Goal: Information Seeking & Learning: Learn about a topic

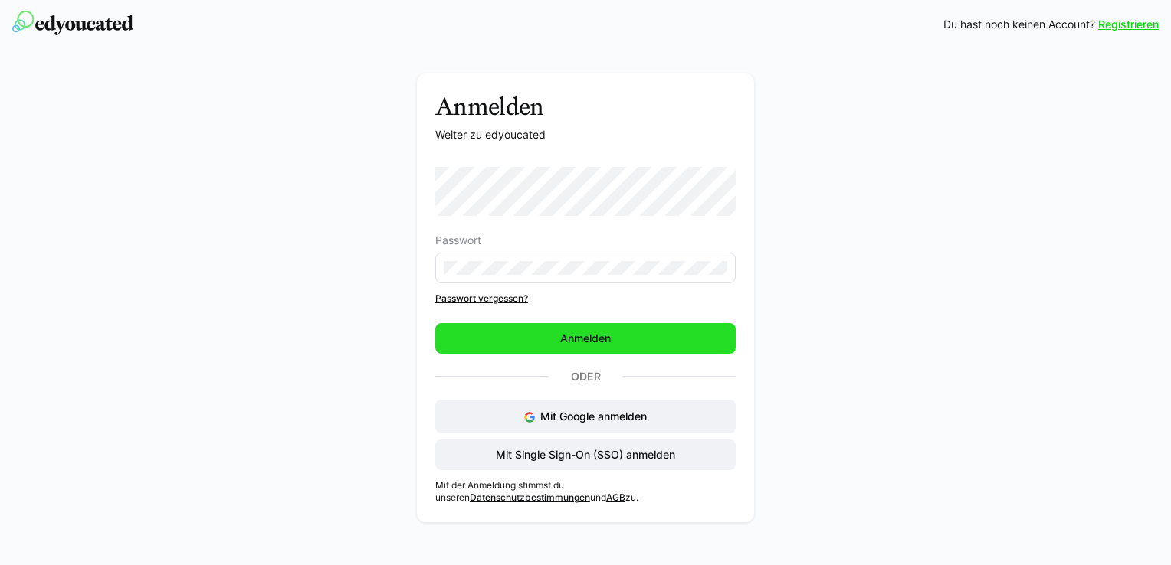
click at [513, 328] on span "Anmelden" at bounding box center [585, 338] width 300 height 31
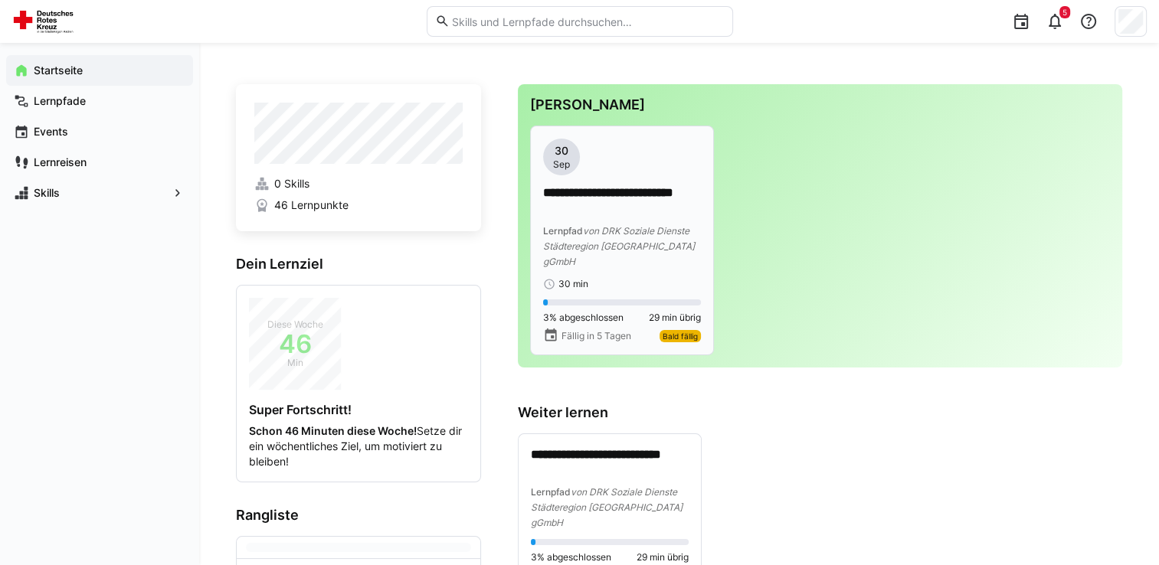
click at [674, 332] on span "Bald fällig" at bounding box center [680, 336] width 35 height 9
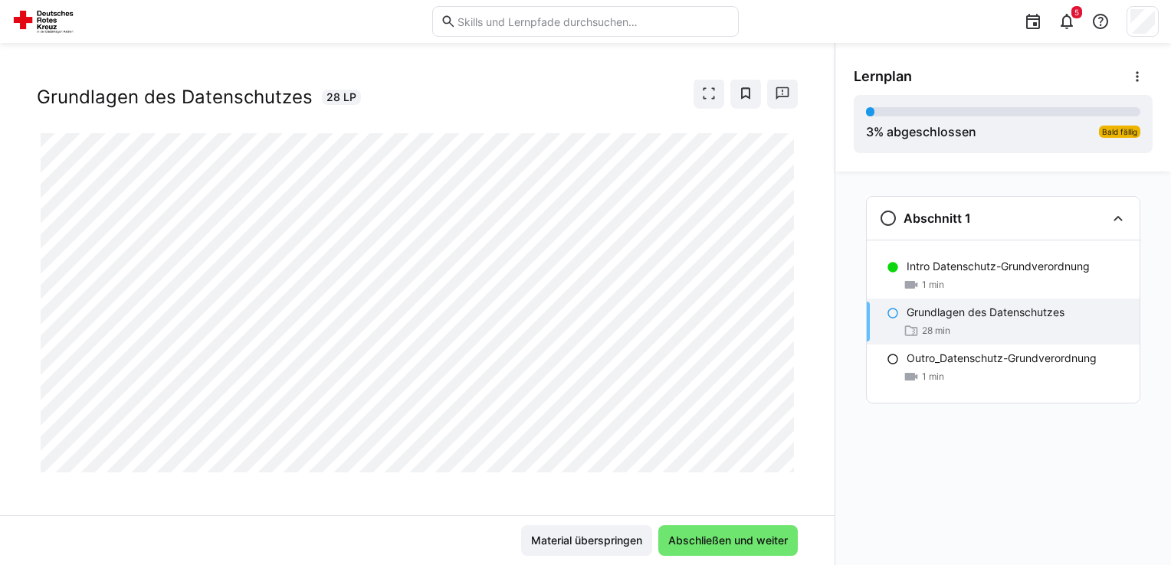
scroll to position [35, 0]
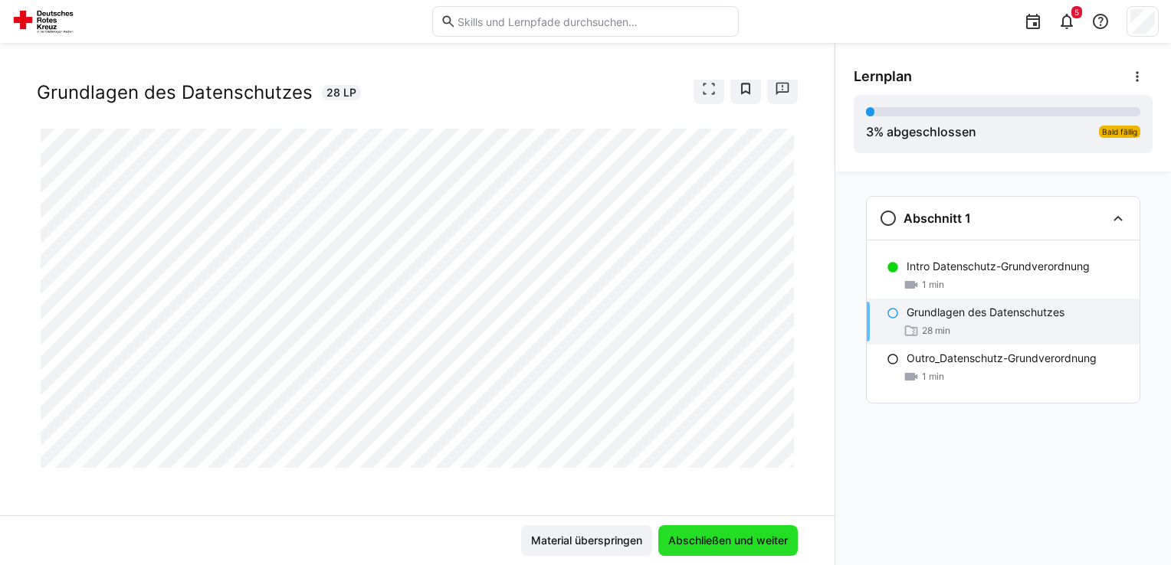
click at [715, 549] on span "Abschließen und weiter" at bounding box center [728, 540] width 124 height 15
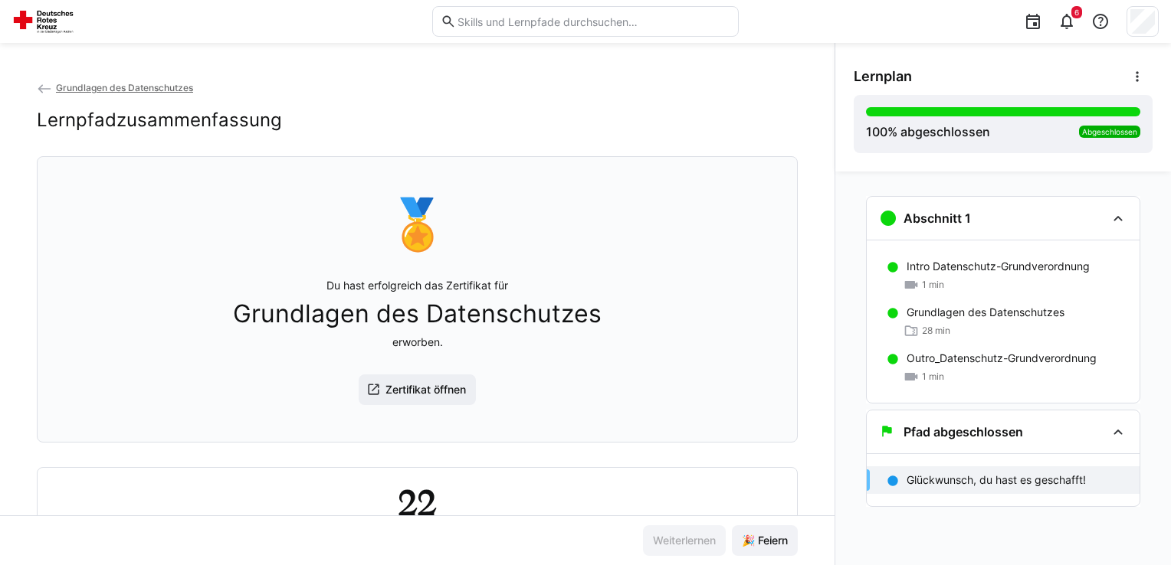
scroll to position [79, 0]
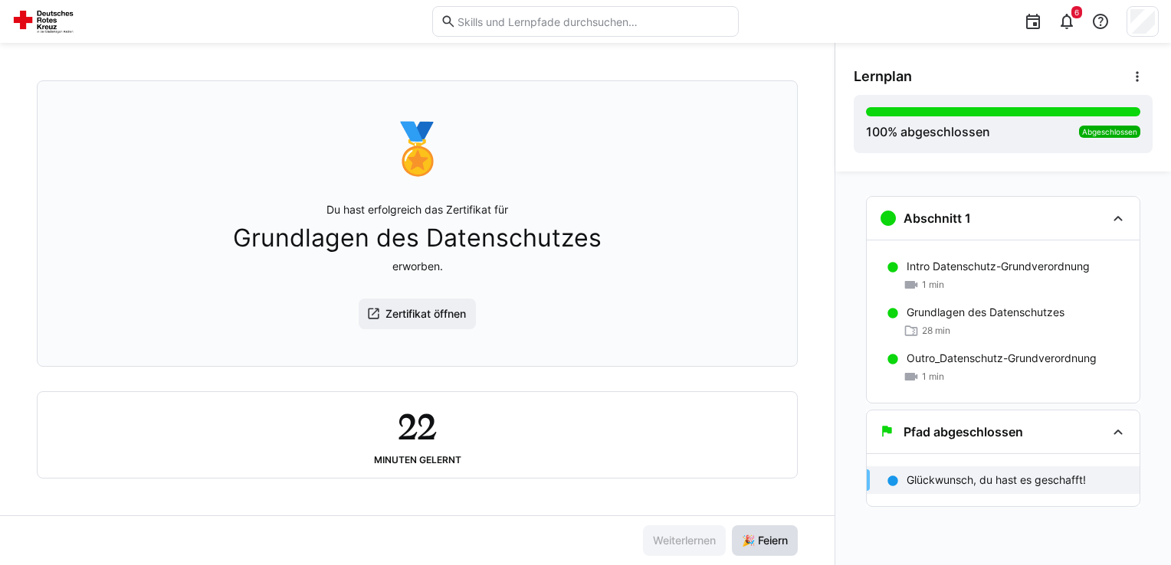
drag, startPoint x: 757, startPoint y: 542, endPoint x: 778, endPoint y: 532, distance: 24.0
click at [778, 532] on span "🎉 Feiern" at bounding box center [765, 541] width 66 height 31
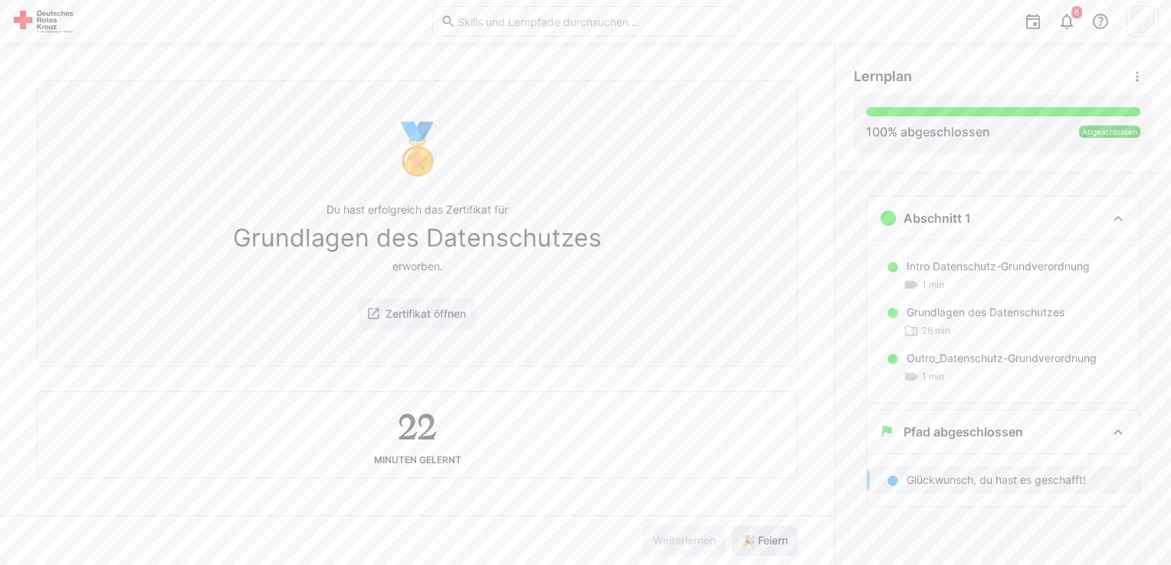
click at [739, 543] on span "🎉 Feiern" at bounding box center [764, 540] width 51 height 15
click at [436, 343] on div "🏅 Du hast erfolgreich das Zertifikat für Grundlagen des Datenschutzes erworben.…" at bounding box center [417, 223] width 735 height 267
click at [434, 324] on span "Zertifikat öffnen" at bounding box center [418, 314] width 118 height 31
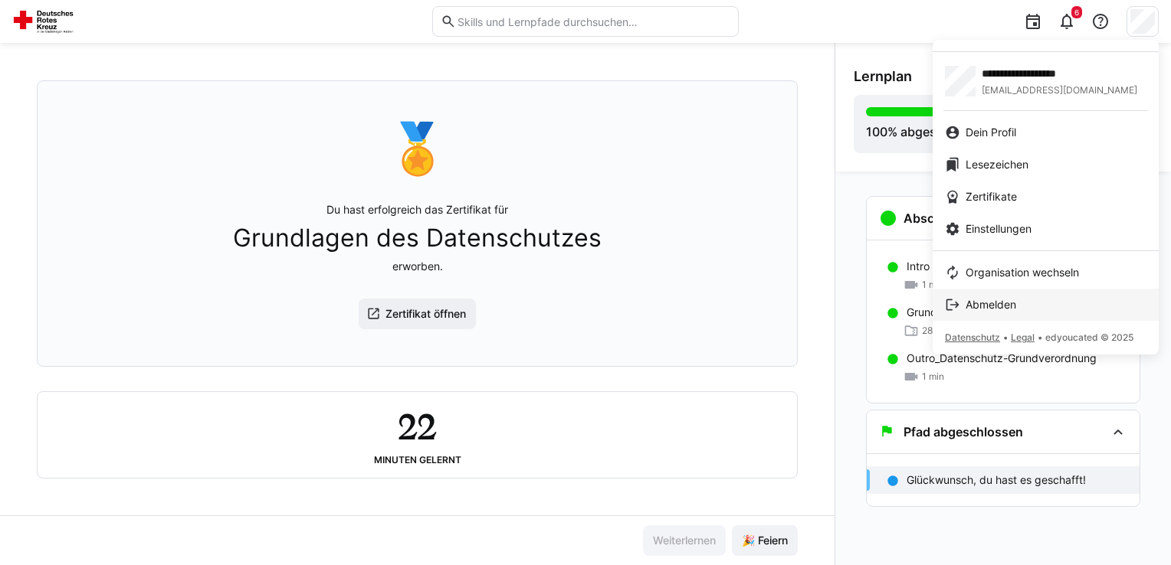
click at [1013, 290] on link "Abmelden" at bounding box center [1045, 305] width 226 height 32
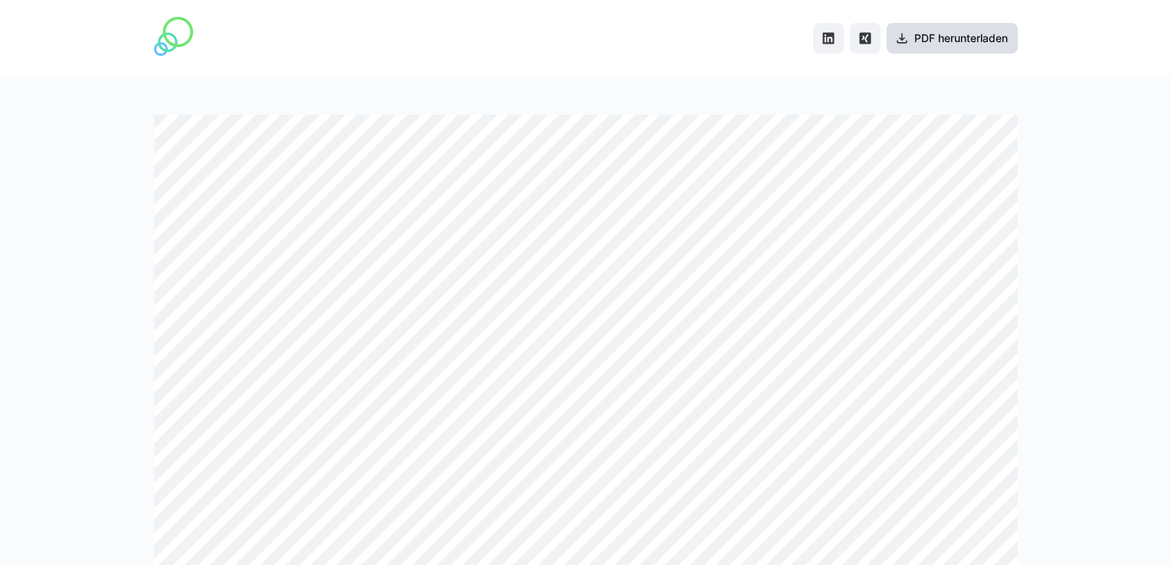
click at [927, 44] on span "PDF herunterladen" at bounding box center [961, 38] width 98 height 15
